Goal: Task Accomplishment & Management: Manage account settings

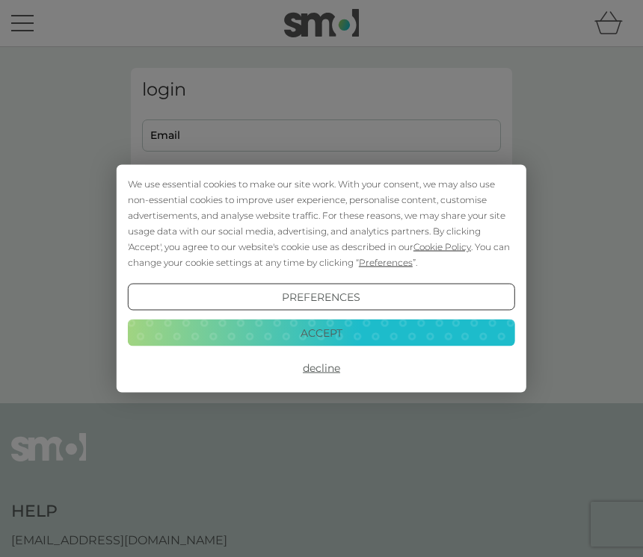
click at [329, 377] on button "Decline" at bounding box center [321, 368] width 387 height 27
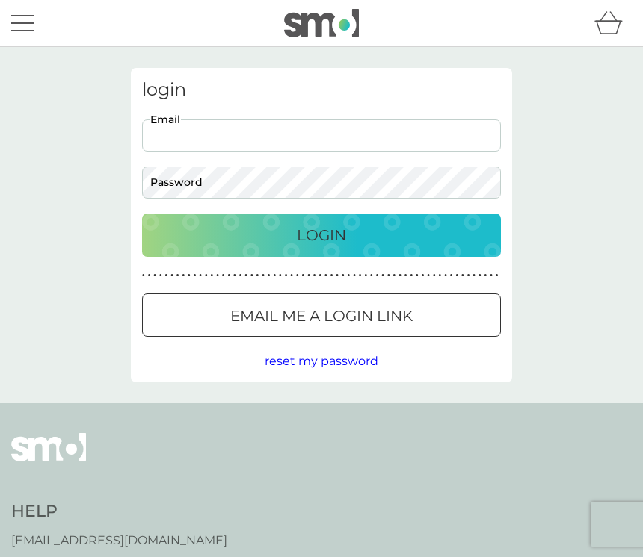
type input "[EMAIL_ADDRESS][DOMAIN_NAME]"
click at [321, 235] on button "Login" at bounding box center [321, 235] width 359 height 43
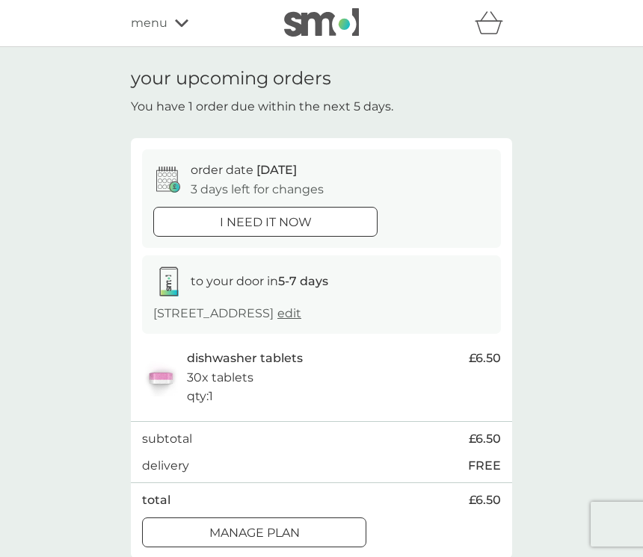
click at [310, 530] on div "Manage plan" at bounding box center [254, 533] width 223 height 19
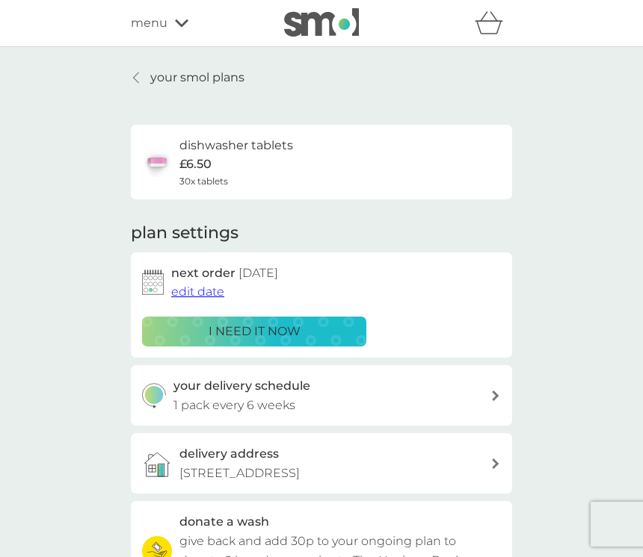
click at [204, 286] on span "edit date" at bounding box center [197, 292] width 53 height 14
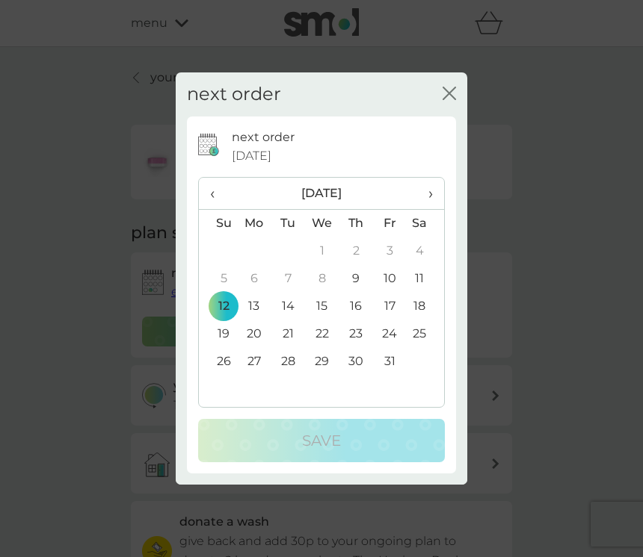
click at [431, 199] on span "›" at bounding box center [425, 193] width 15 height 31
click at [433, 199] on span "›" at bounding box center [425, 193] width 15 height 31
click at [388, 252] on td "5" at bounding box center [390, 252] width 34 height 28
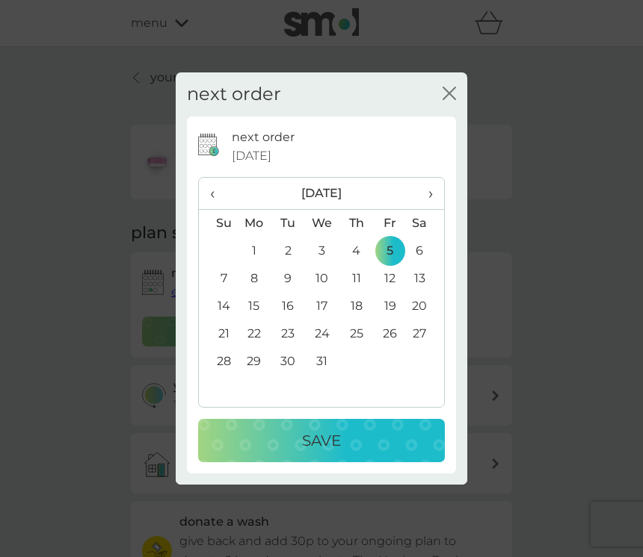
click at [335, 442] on p "Save" at bounding box center [321, 441] width 39 height 24
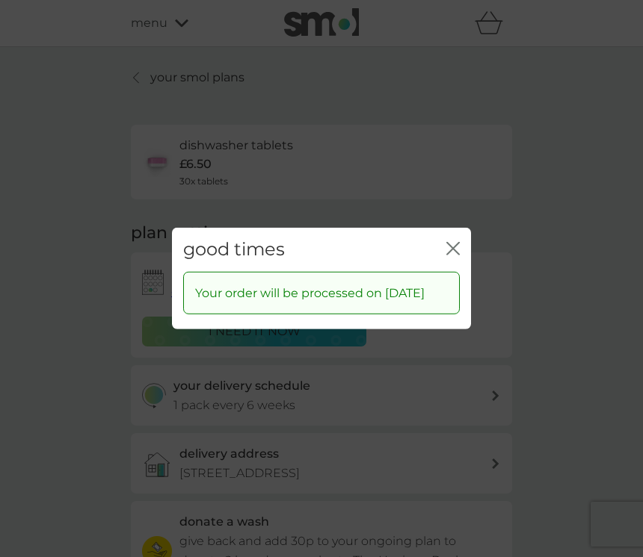
click at [452, 243] on icon "close" at bounding box center [450, 249] width 6 height 12
